Goal: Task Accomplishment & Management: Use online tool/utility

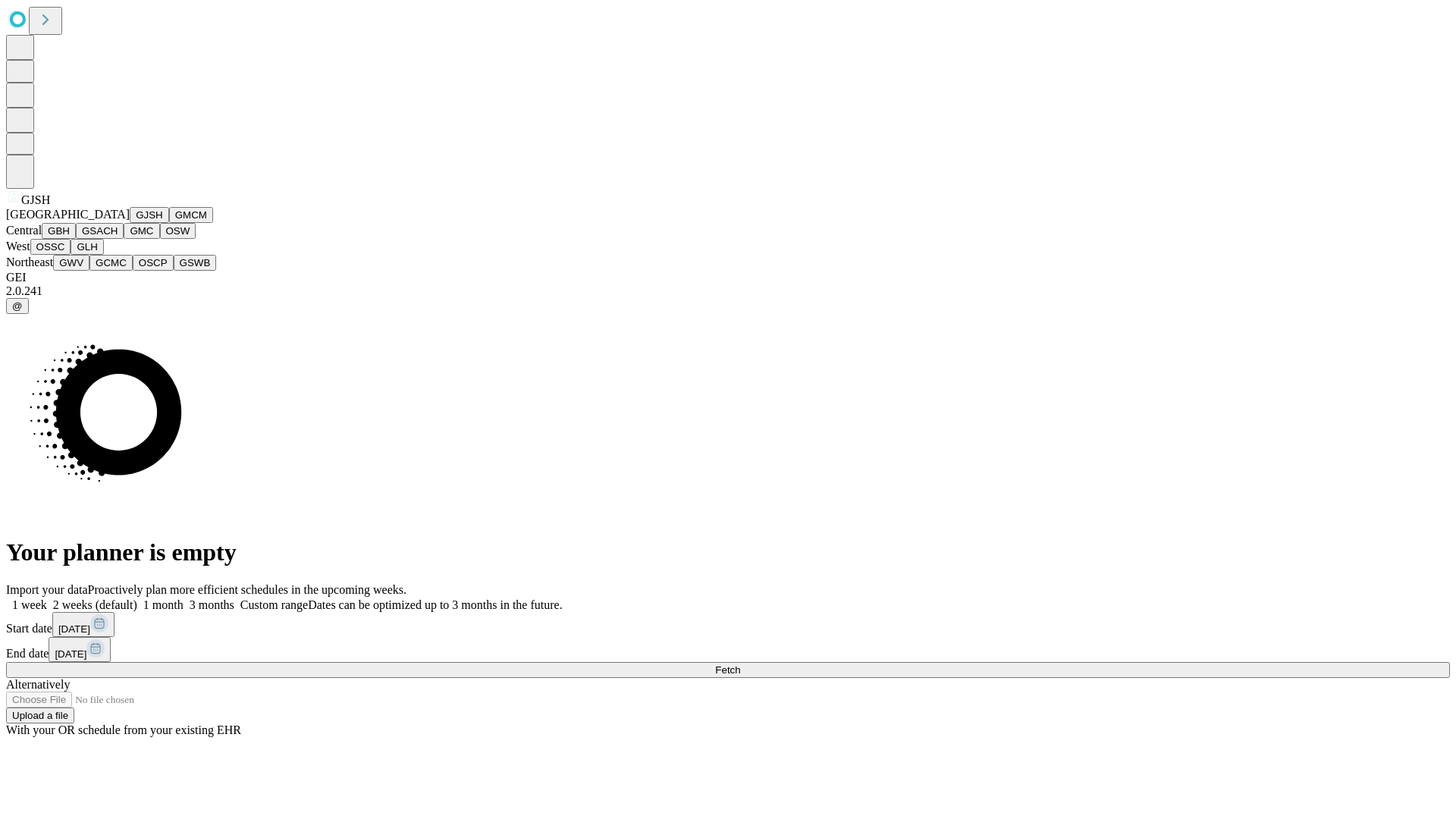
click at [130, 223] on button "GJSH" at bounding box center [149, 215] width 39 height 16
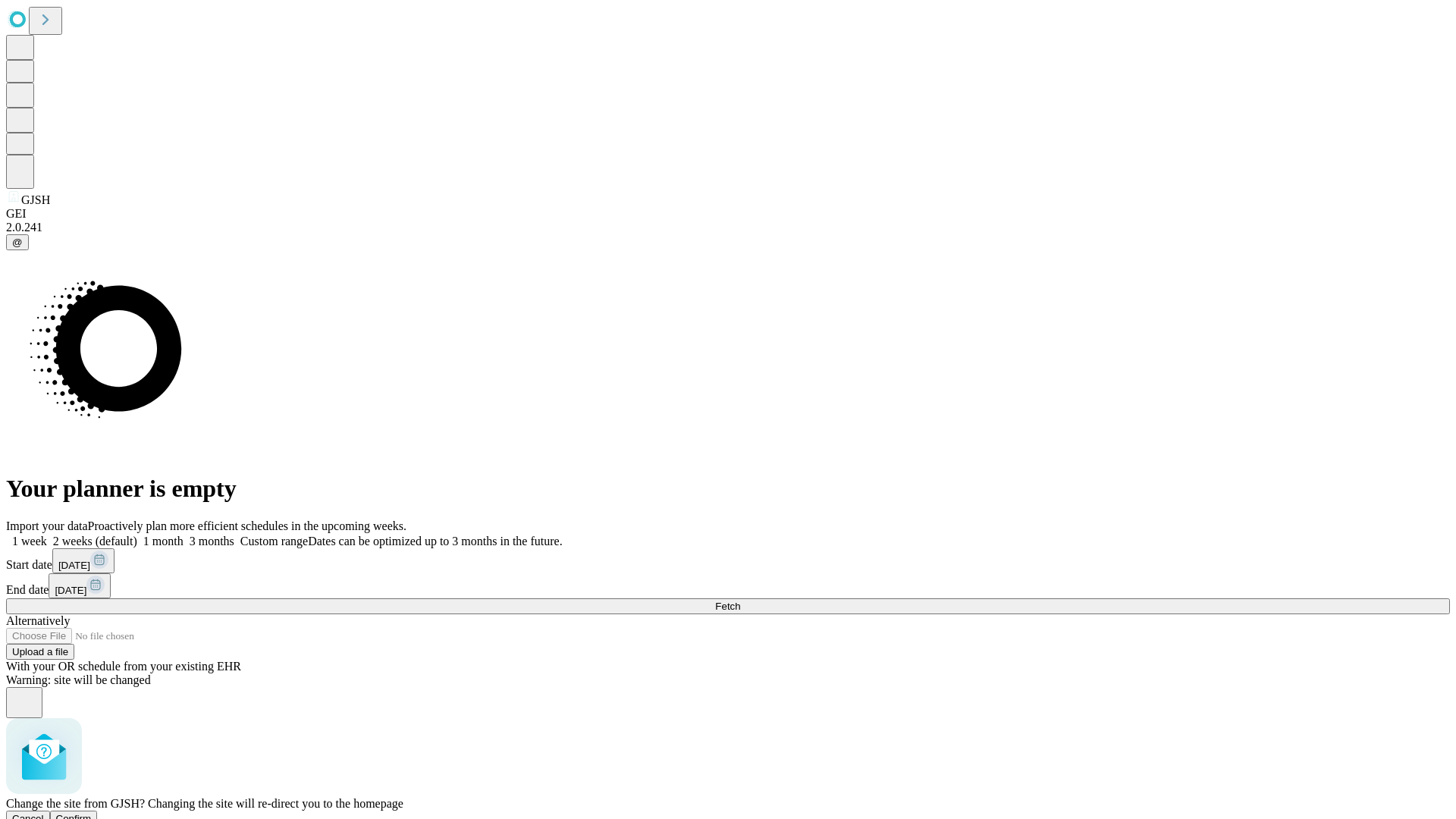
click at [92, 813] on span "Confirm" at bounding box center [74, 818] width 36 height 11
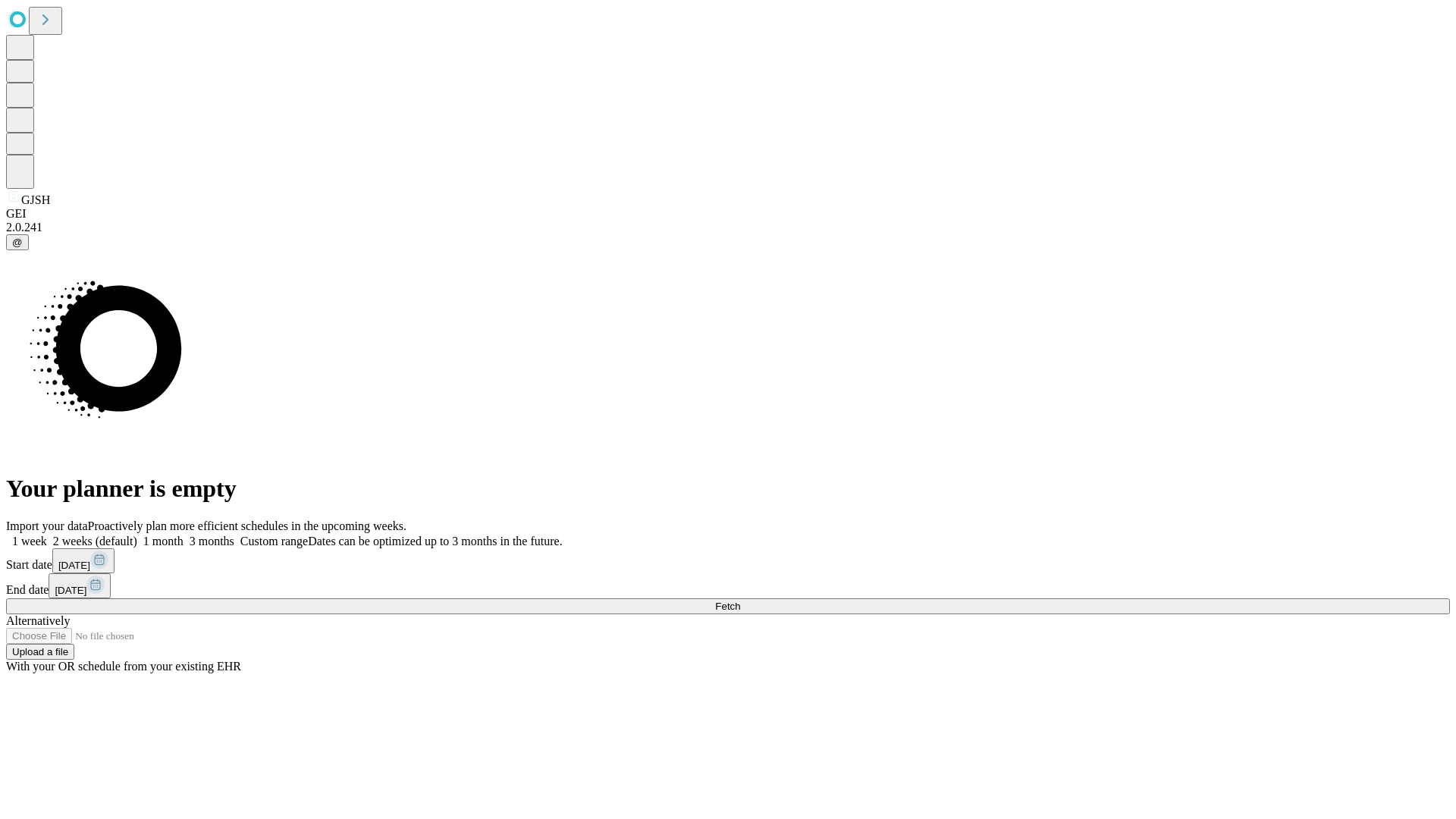
click at [47, 535] on label "1 week" at bounding box center [26, 541] width 41 height 13
click at [740, 601] on span "Fetch" at bounding box center [727, 606] width 25 height 11
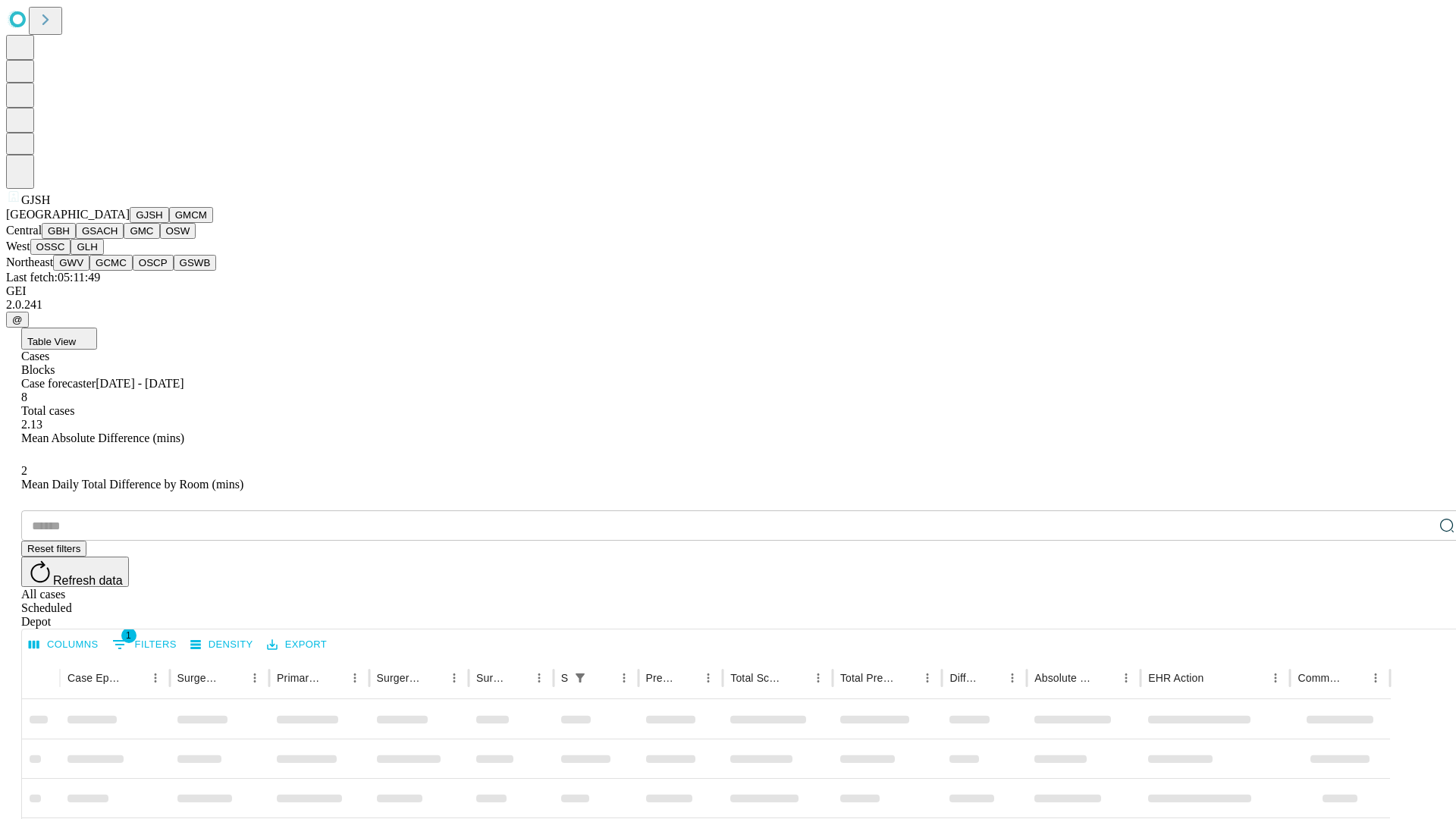
click at [169, 223] on button "GMCM" at bounding box center [191, 215] width 44 height 16
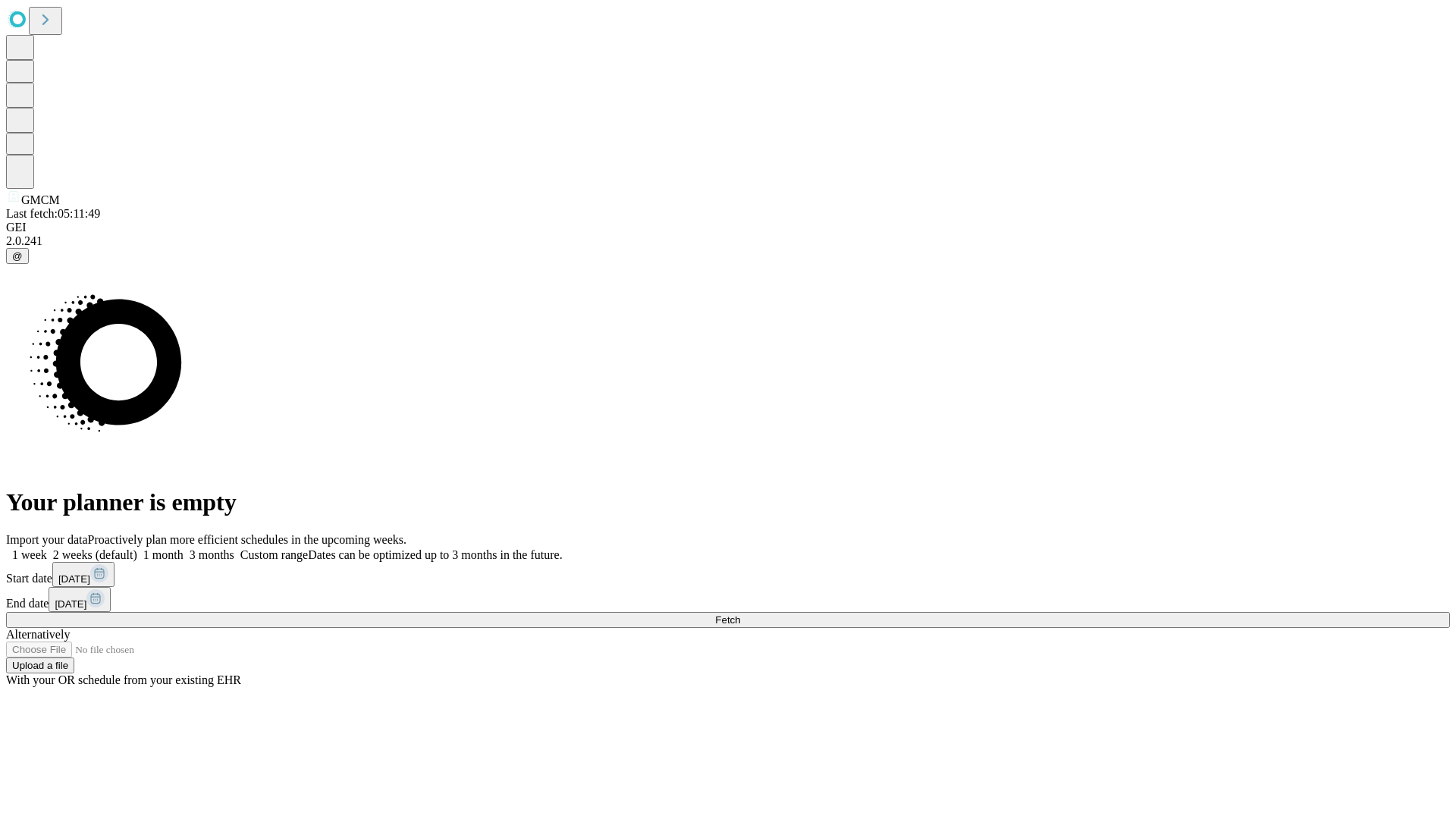
click at [47, 549] on label "1 week" at bounding box center [26, 555] width 41 height 13
click at [740, 614] on span "Fetch" at bounding box center [727, 620] width 25 height 11
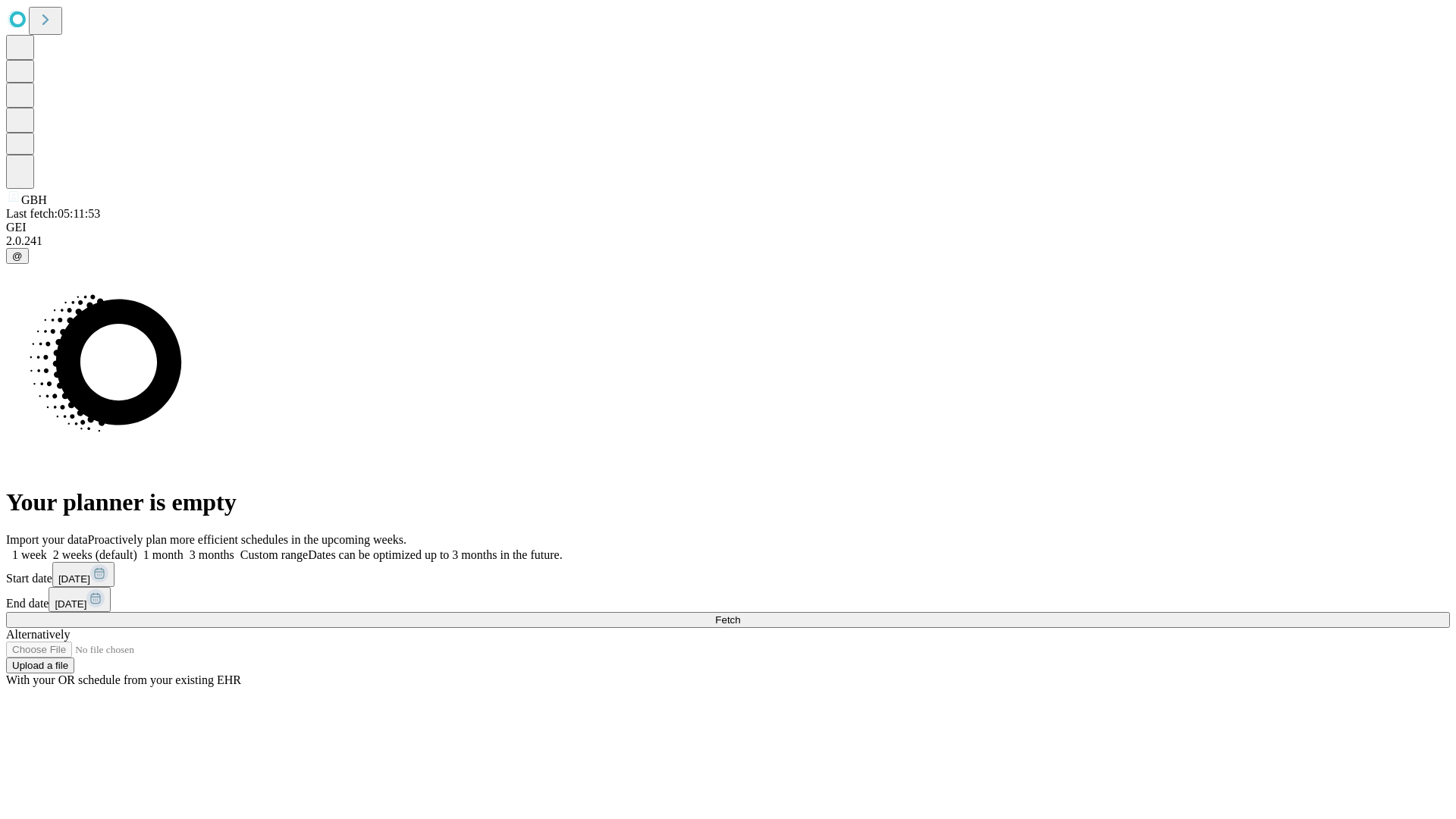
click at [47, 549] on label "1 week" at bounding box center [26, 555] width 41 height 13
click at [740, 614] on span "Fetch" at bounding box center [727, 620] width 25 height 11
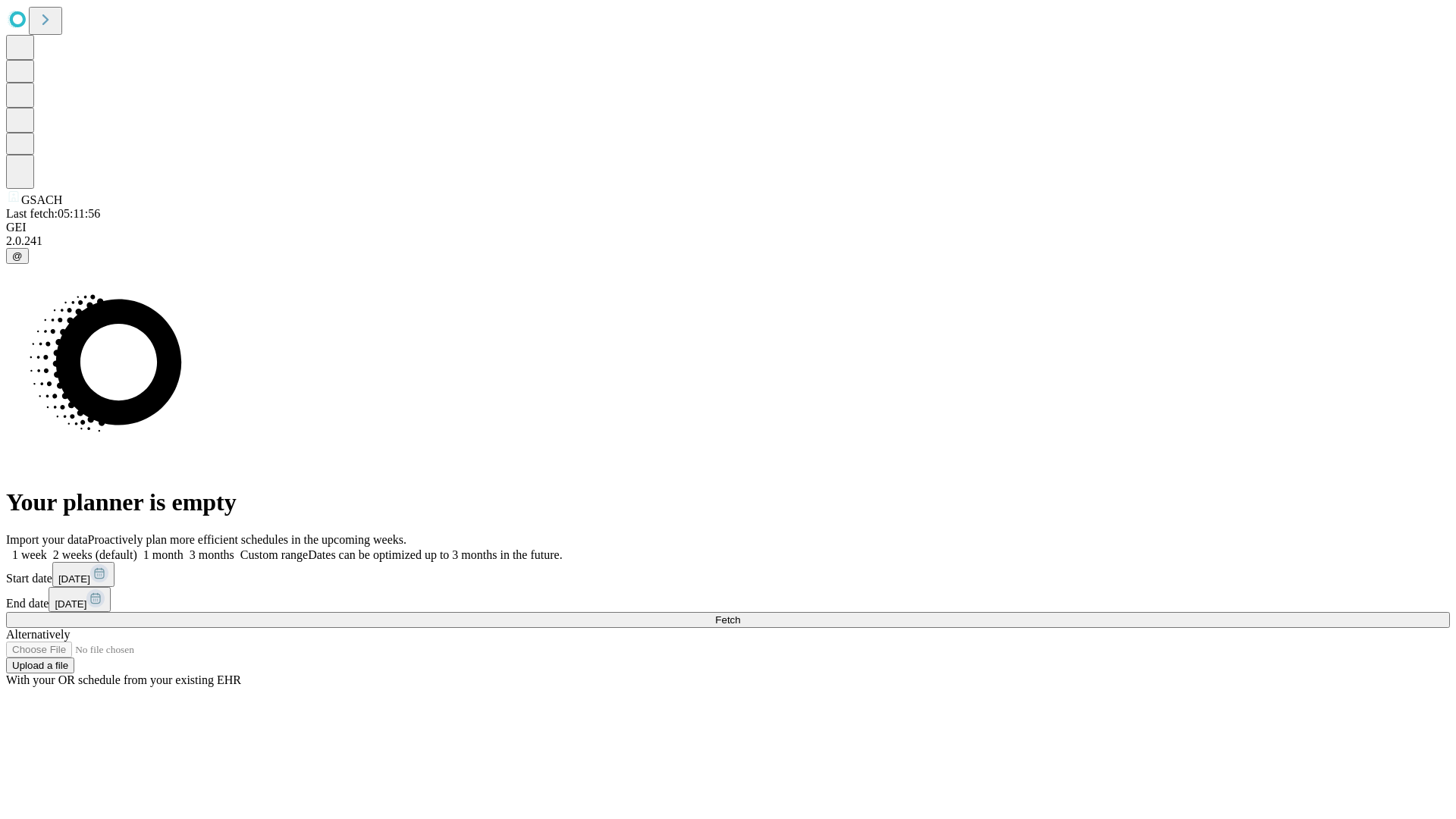
click at [47, 549] on label "1 week" at bounding box center [26, 555] width 41 height 13
click at [740, 614] on span "Fetch" at bounding box center [727, 620] width 25 height 11
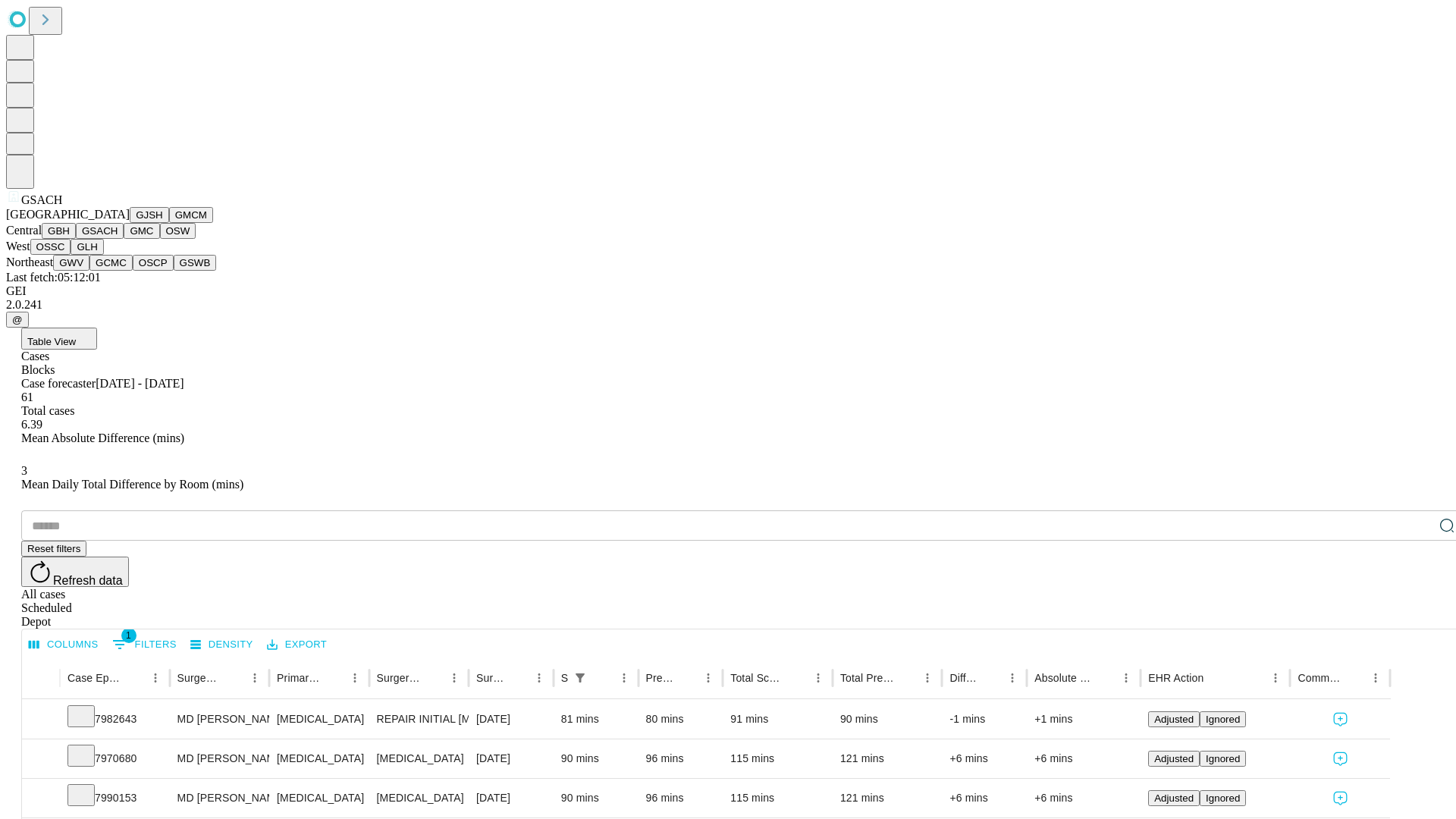
click at [124, 239] on button "GMC" at bounding box center [141, 231] width 36 height 16
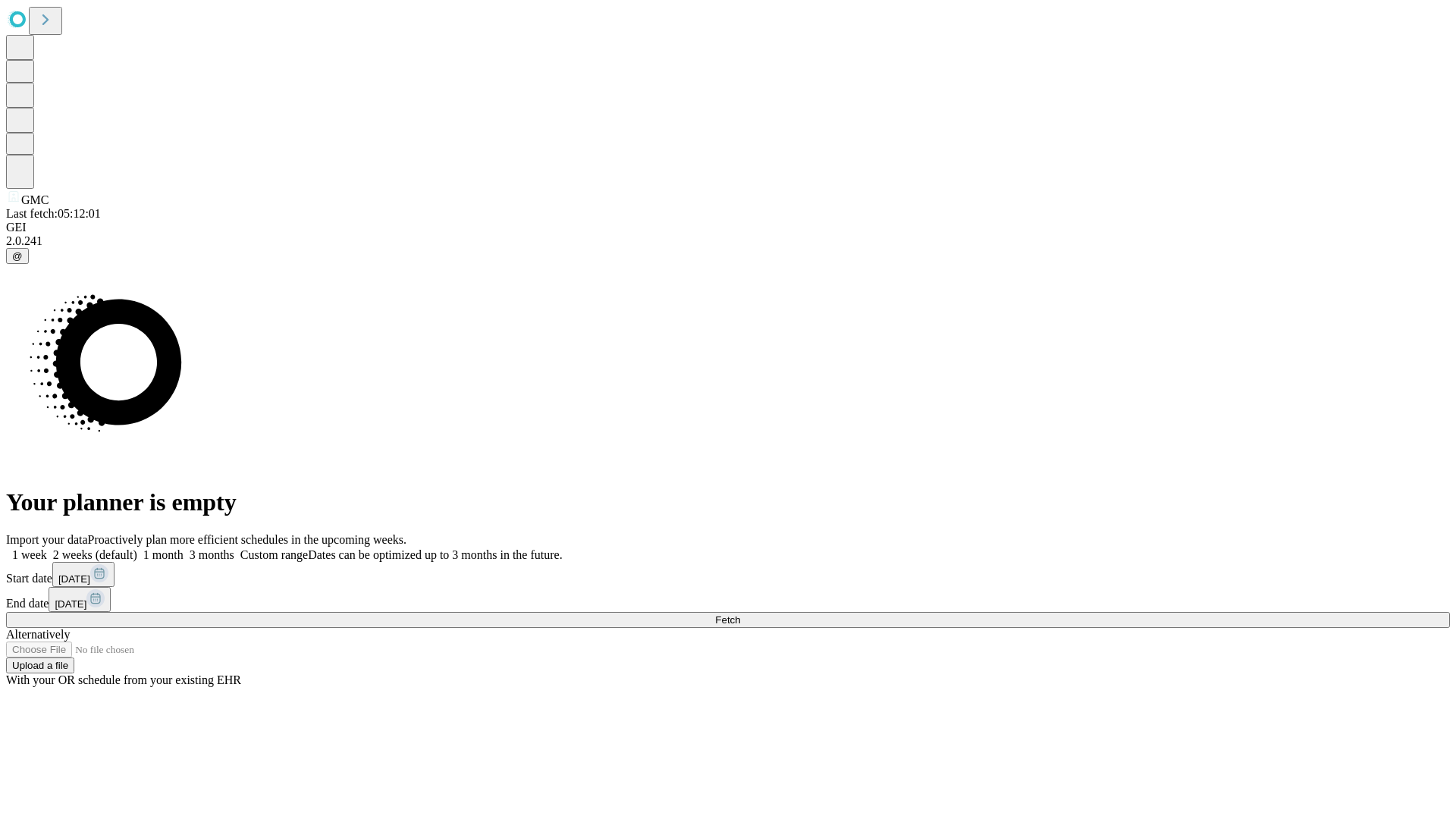
click at [740, 614] on span "Fetch" at bounding box center [727, 620] width 25 height 11
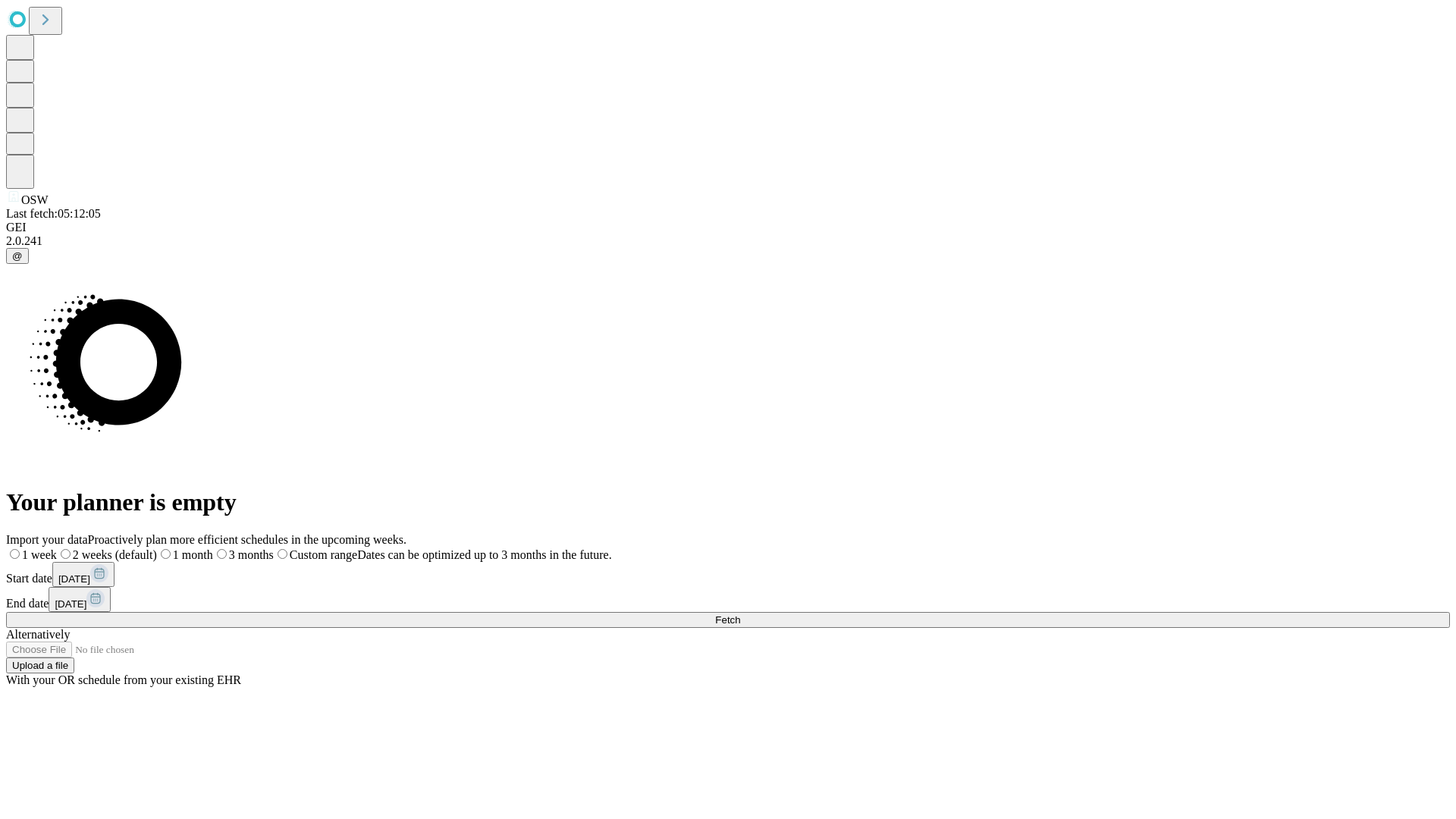
click at [57, 549] on label "1 week" at bounding box center [31, 555] width 51 height 13
click at [740, 614] on span "Fetch" at bounding box center [727, 620] width 25 height 11
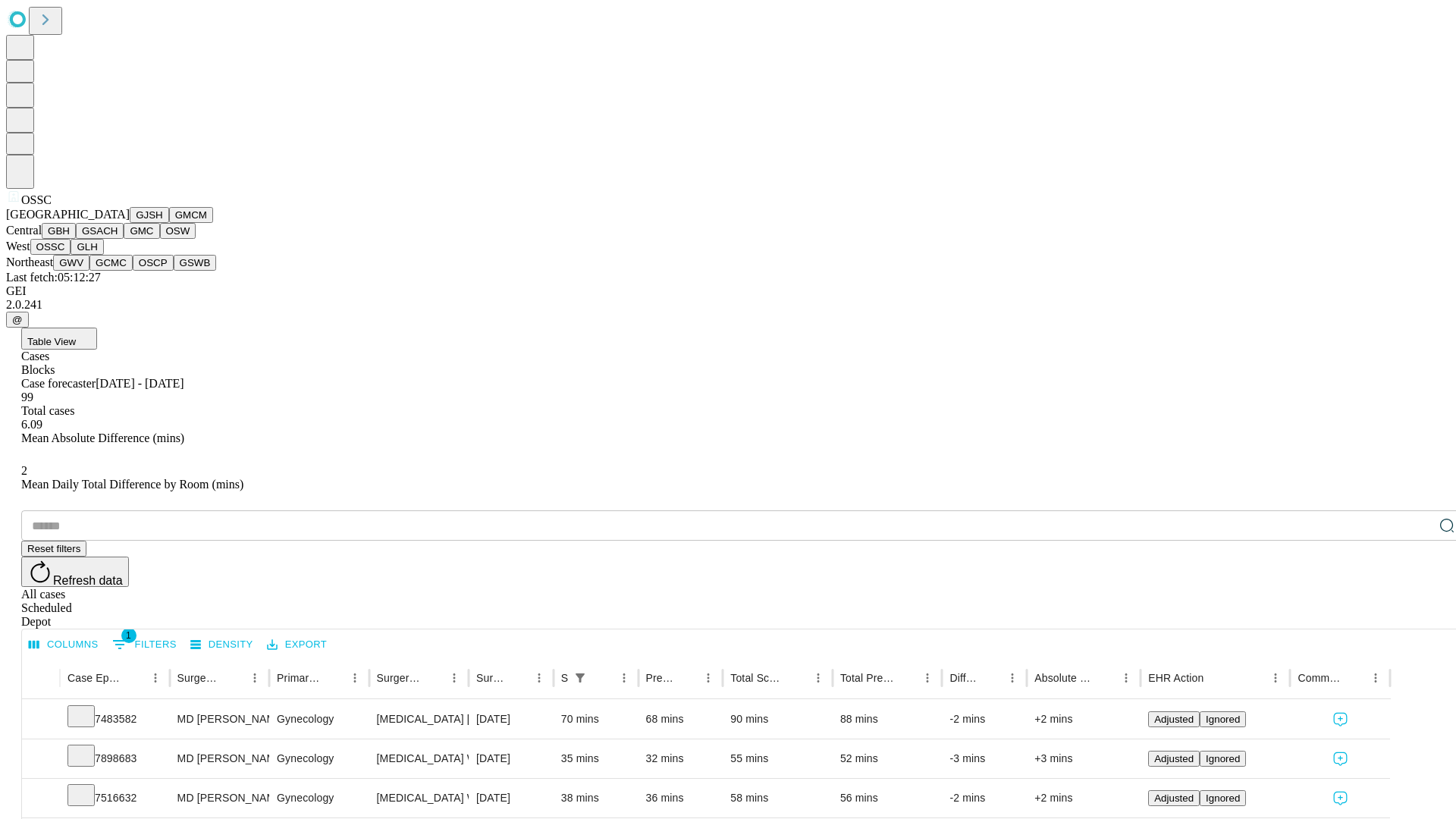
click at [103, 255] on button "GLH" at bounding box center [87, 247] width 33 height 16
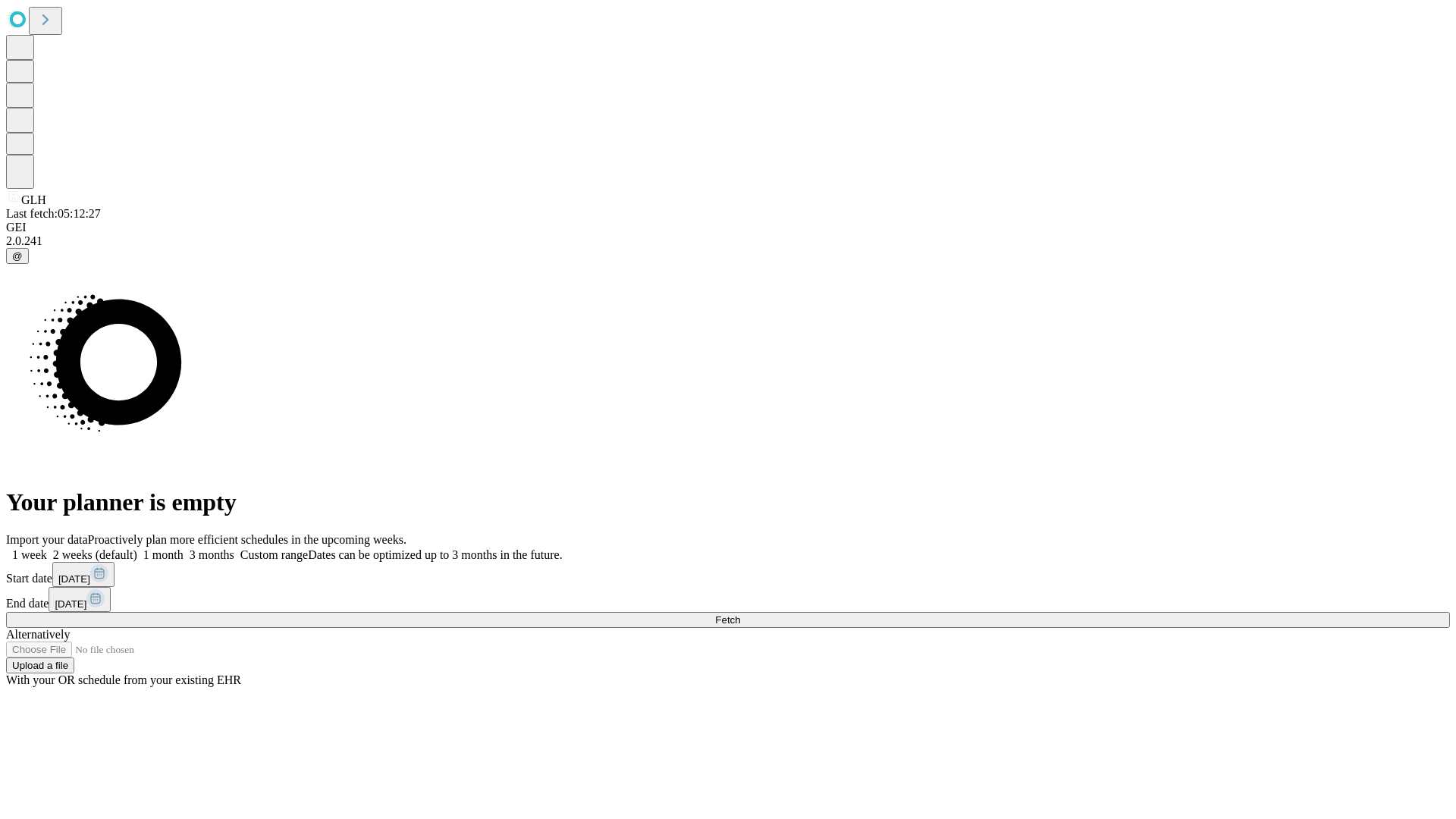
click at [47, 549] on label "1 week" at bounding box center [26, 555] width 41 height 13
click at [740, 614] on span "Fetch" at bounding box center [727, 620] width 25 height 11
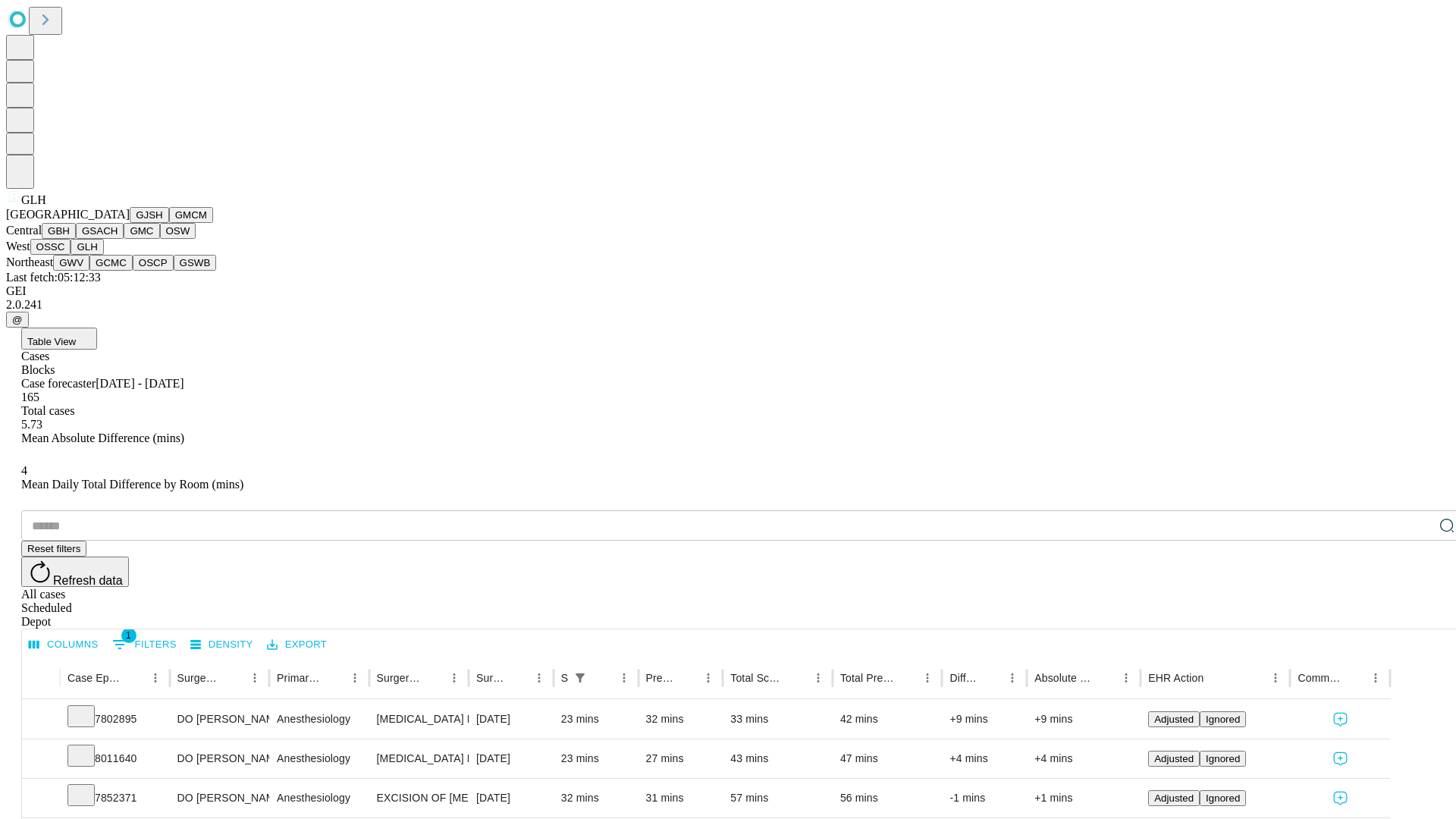
click at [89, 270] on button "GWV" at bounding box center [71, 263] width 36 height 16
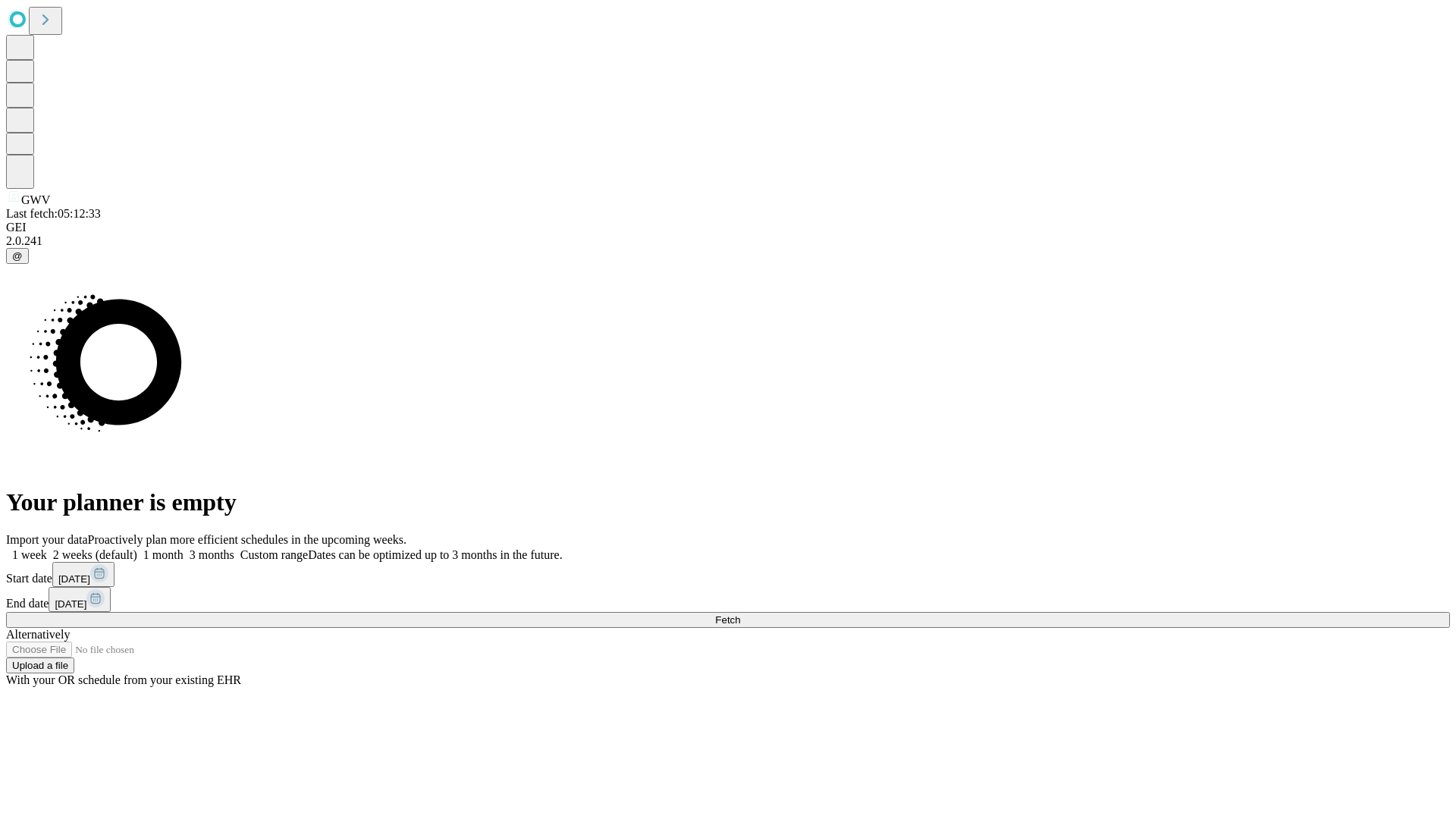
click at [47, 549] on label "1 week" at bounding box center [26, 555] width 41 height 13
click at [740, 614] on span "Fetch" at bounding box center [727, 620] width 25 height 11
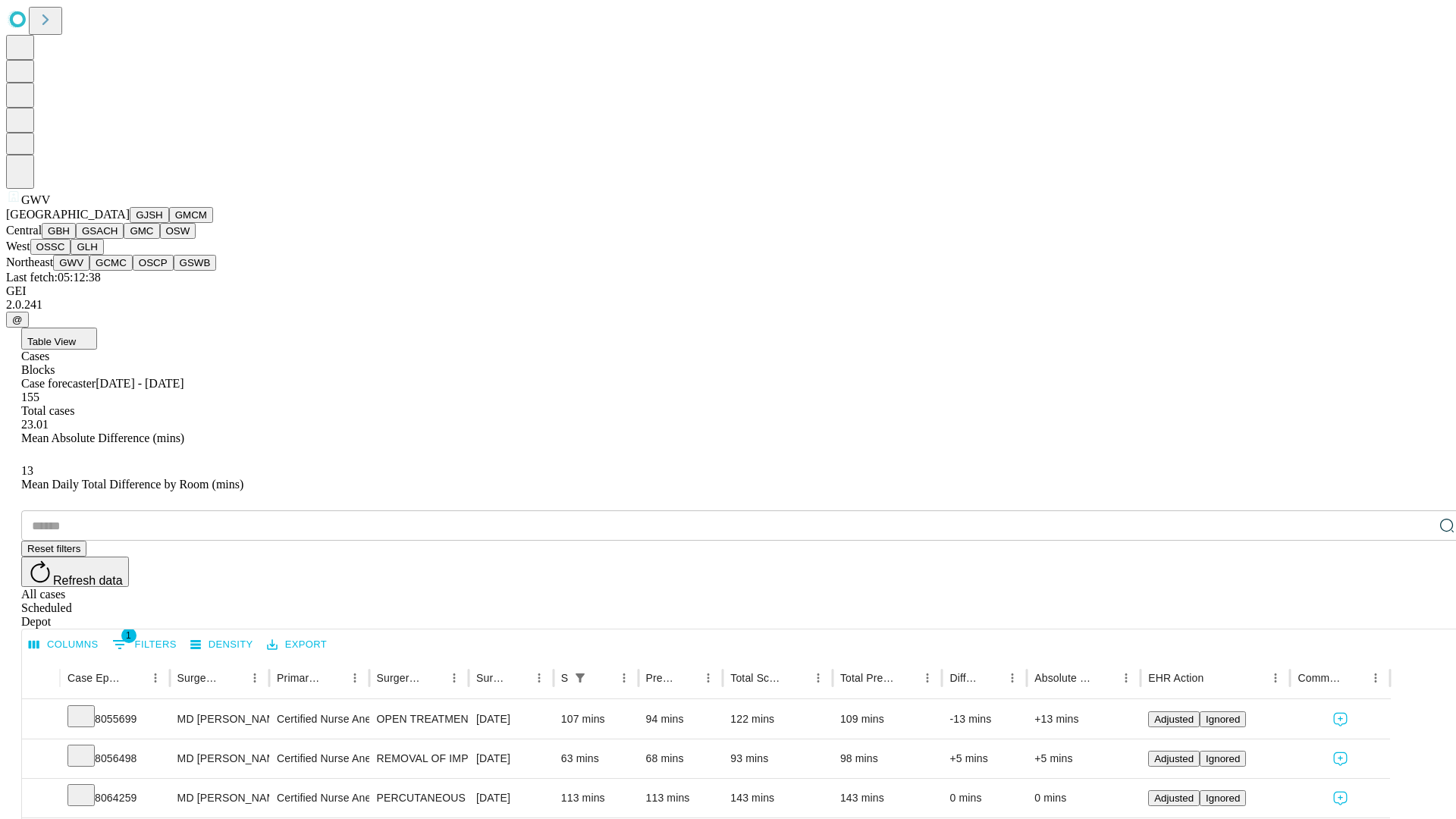
click at [118, 270] on button "GCMC" at bounding box center [111, 263] width 43 height 16
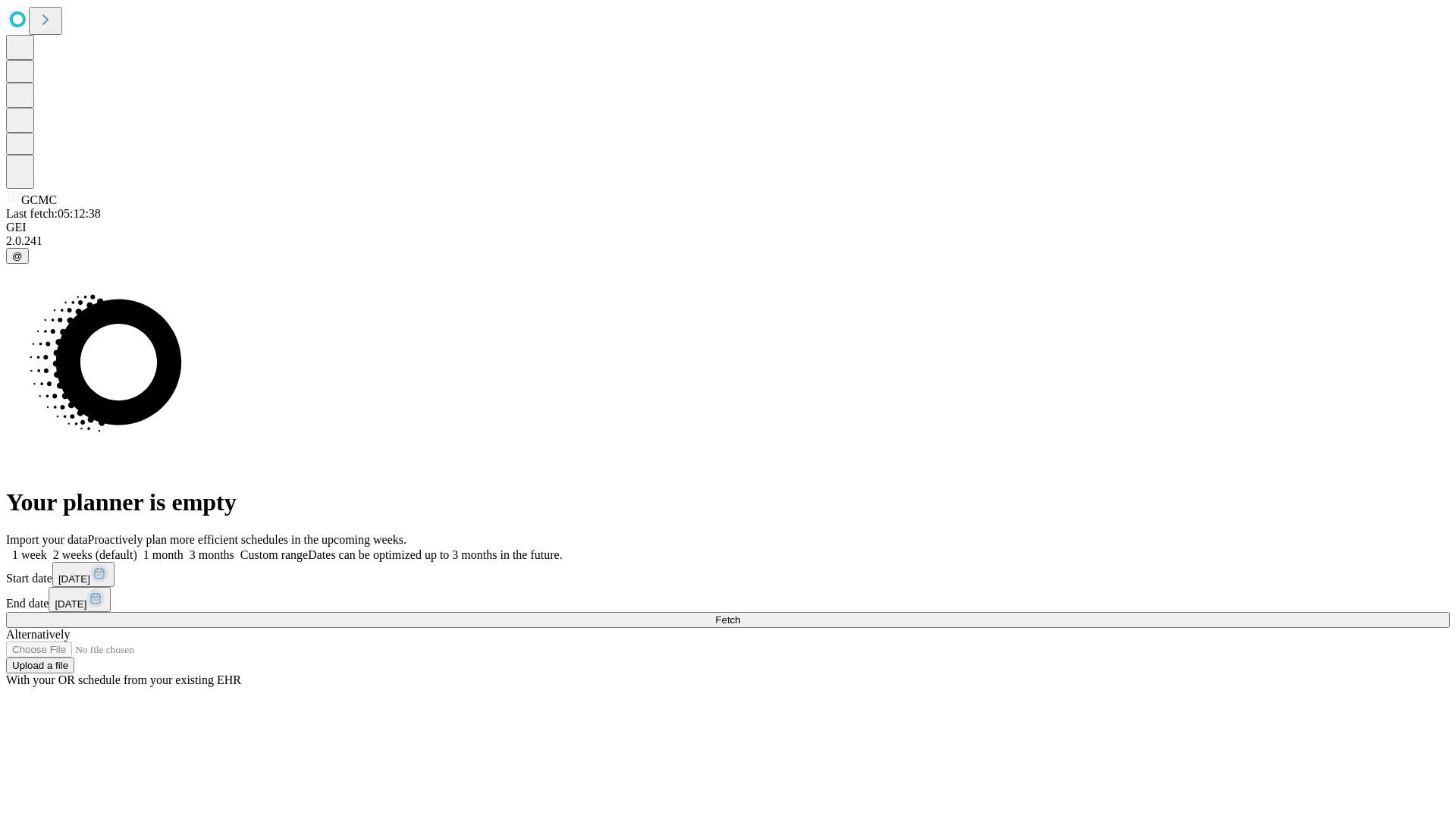
click at [47, 549] on label "1 week" at bounding box center [26, 555] width 41 height 13
click at [740, 614] on span "Fetch" at bounding box center [727, 620] width 25 height 11
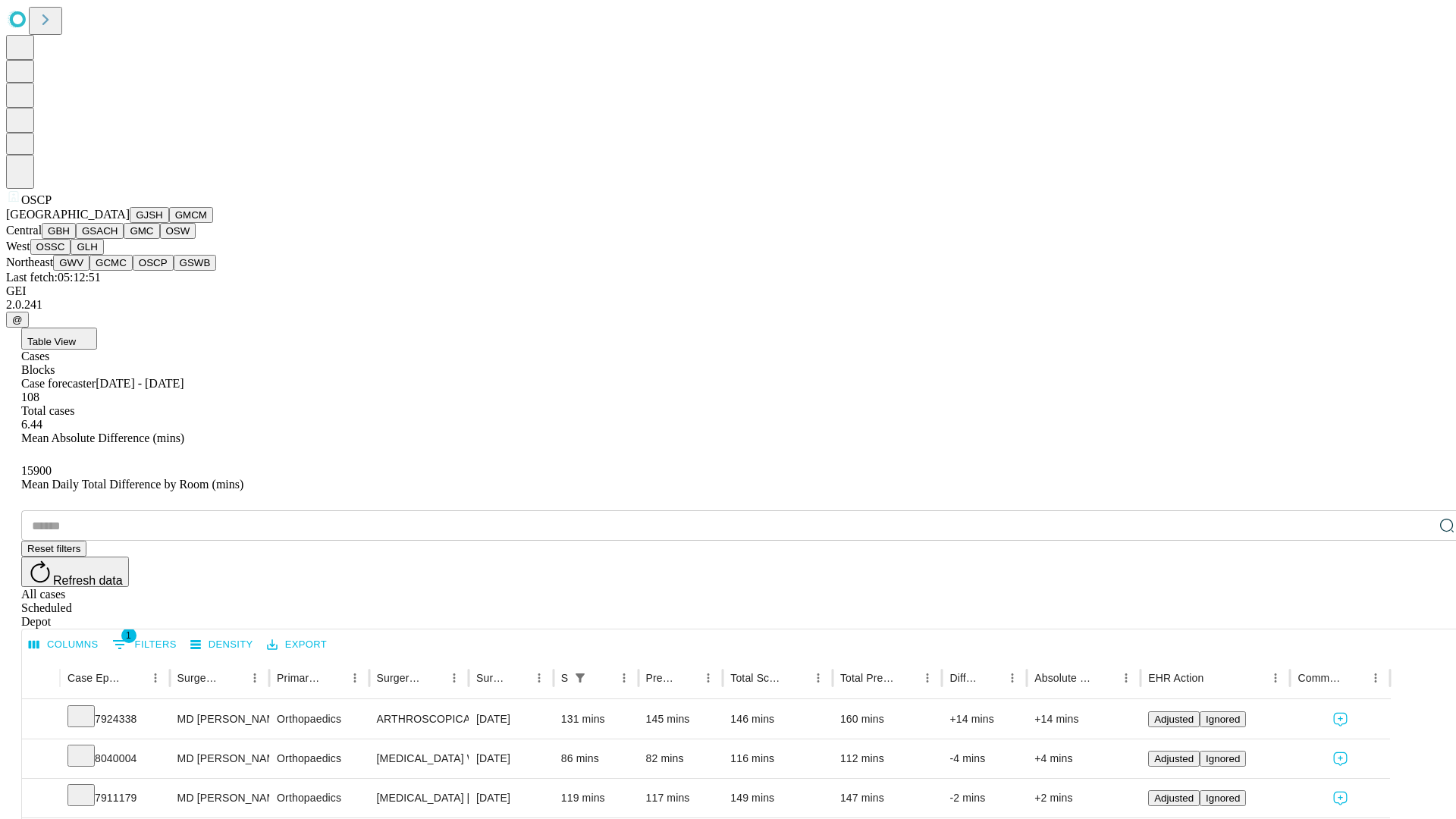
click at [173, 270] on button "GSWB" at bounding box center [195, 263] width 43 height 16
